Goal: Transaction & Acquisition: Purchase product/service

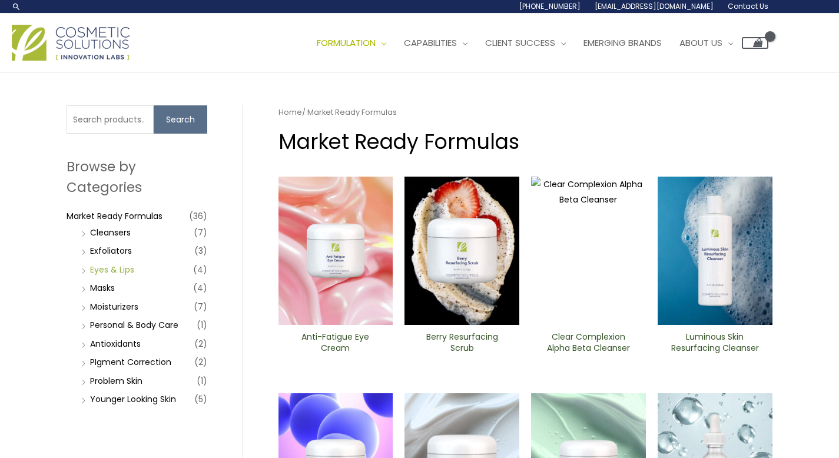
click at [111, 272] on link "Eyes & Lips" at bounding box center [112, 270] width 44 height 12
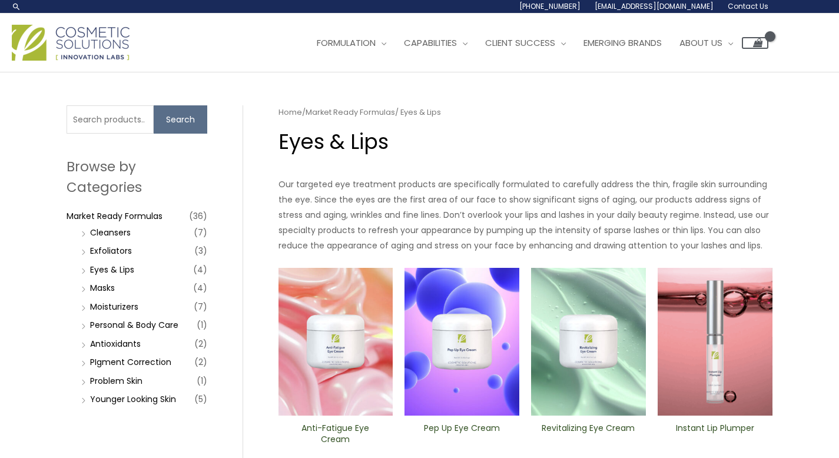
click at [674, 305] on img at bounding box center [715, 342] width 115 height 148
